Goal: Task Accomplishment & Management: Use online tool/utility

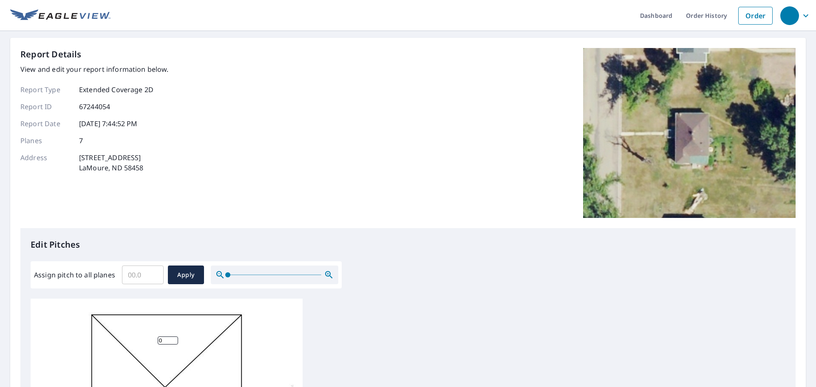
click at [141, 278] on input "Assign pitch to all planes" at bounding box center [143, 275] width 42 height 24
type input "4"
click at [179, 279] on span "Apply" at bounding box center [186, 275] width 23 height 11
type input "4"
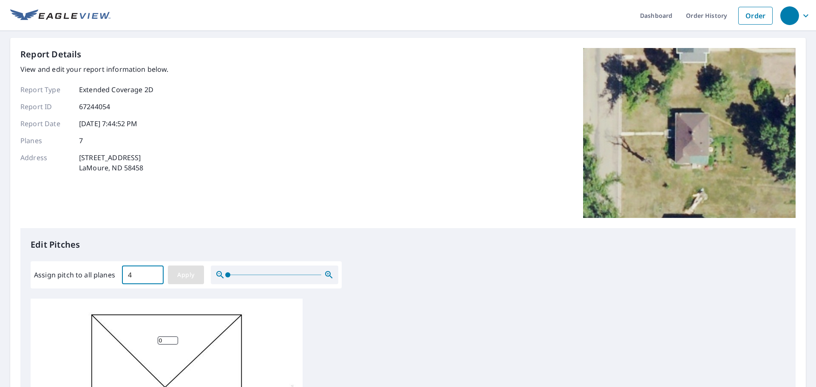
type input "4"
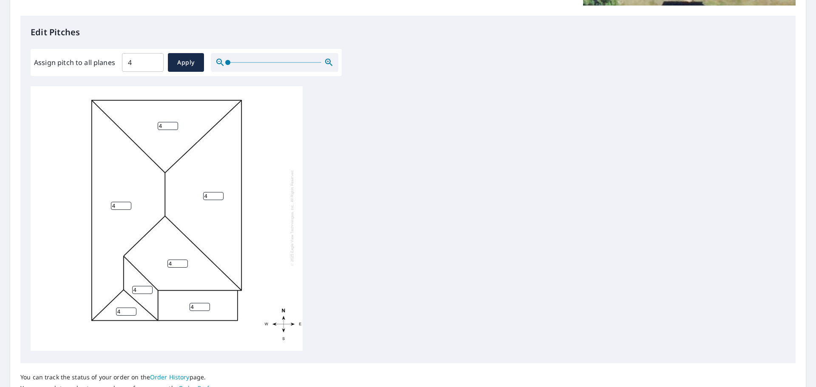
scroll to position [9, 0]
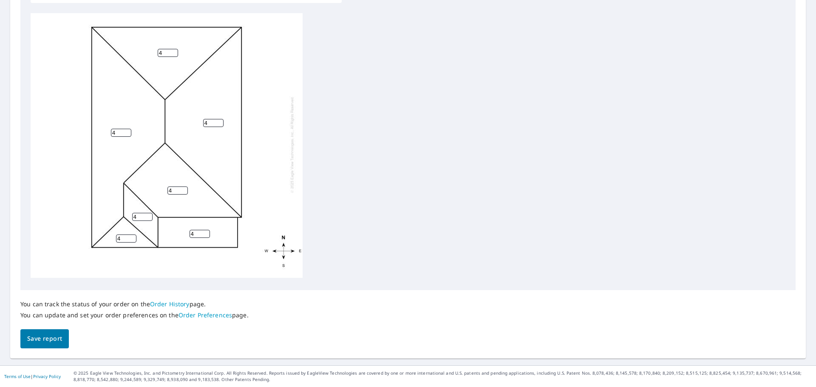
click at [54, 345] on button "Save report" at bounding box center [44, 338] width 48 height 19
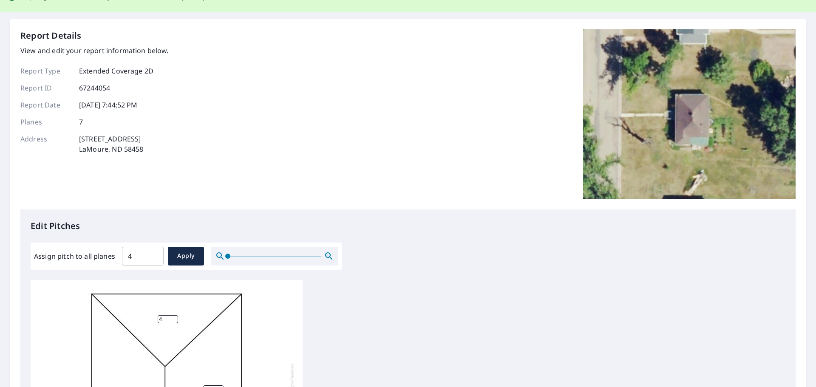
scroll to position [0, 0]
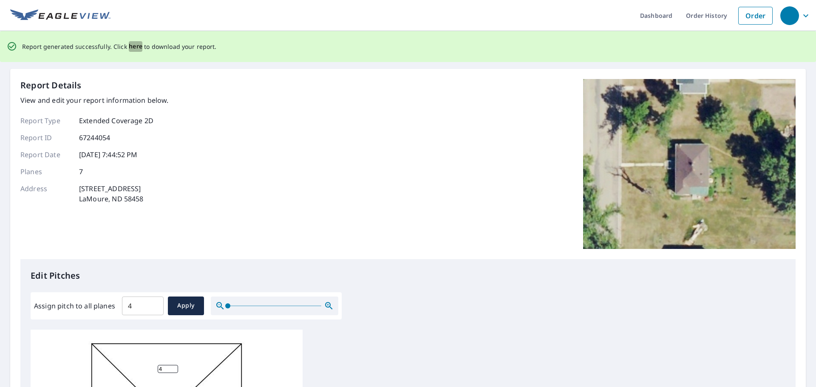
click at [133, 45] on span "here" at bounding box center [136, 46] width 14 height 11
